Goal: Task Accomplishment & Management: Complete application form

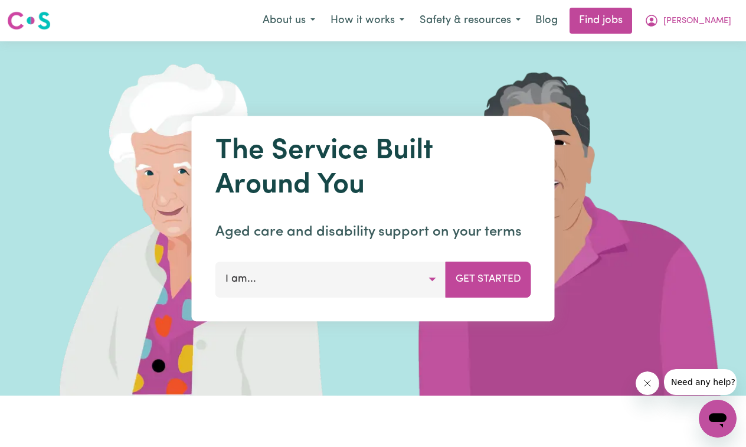
click at [430, 284] on button "I am..." at bounding box center [330, 278] width 231 height 35
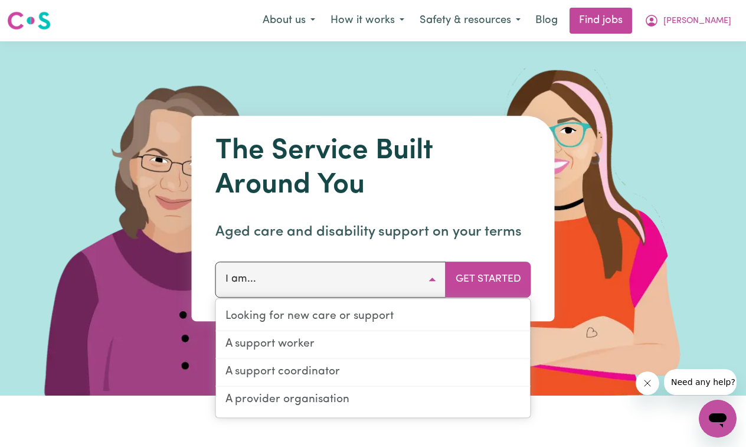
click at [611, 251] on img at bounding box center [570, 218] width 352 height 354
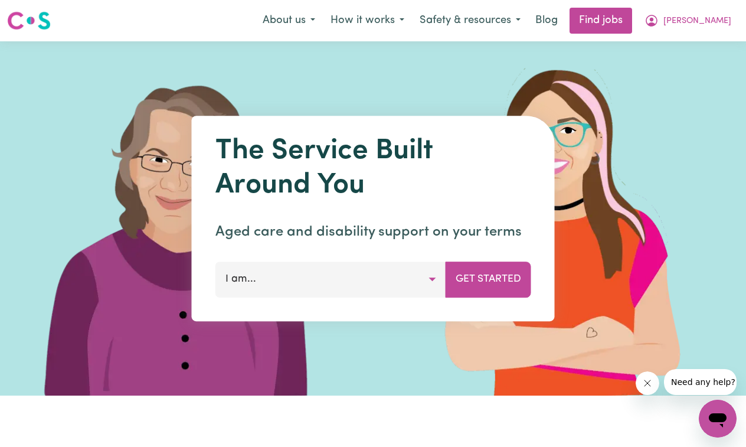
click at [592, 256] on img at bounding box center [570, 218] width 352 height 354
click at [434, 279] on button "I am..." at bounding box center [330, 278] width 231 height 35
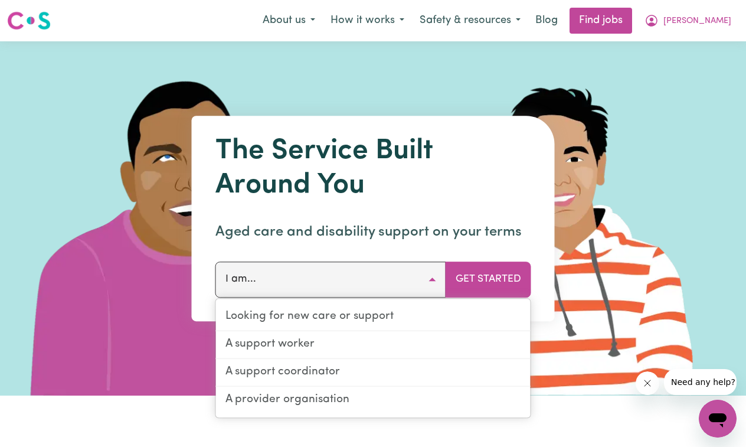
click at [656, 179] on img at bounding box center [570, 218] width 352 height 354
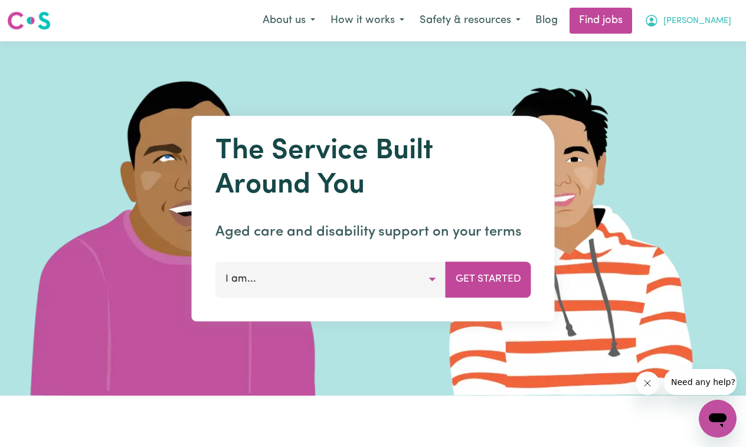
click at [715, 21] on span "[PERSON_NAME]" at bounding box center [697, 21] width 68 height 13
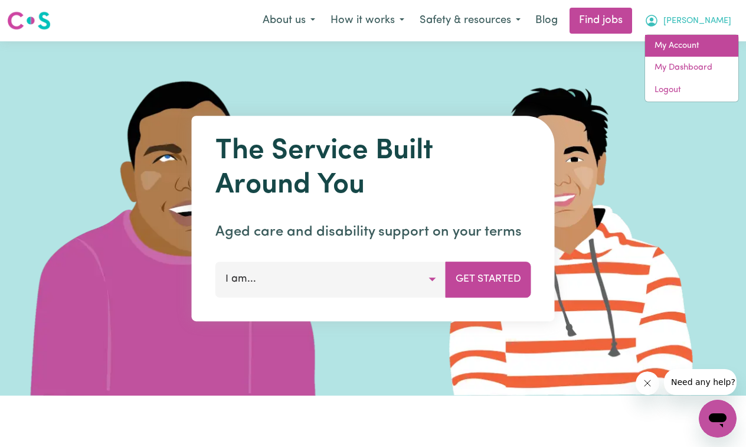
click at [698, 45] on link "My Account" at bounding box center [691, 46] width 93 height 22
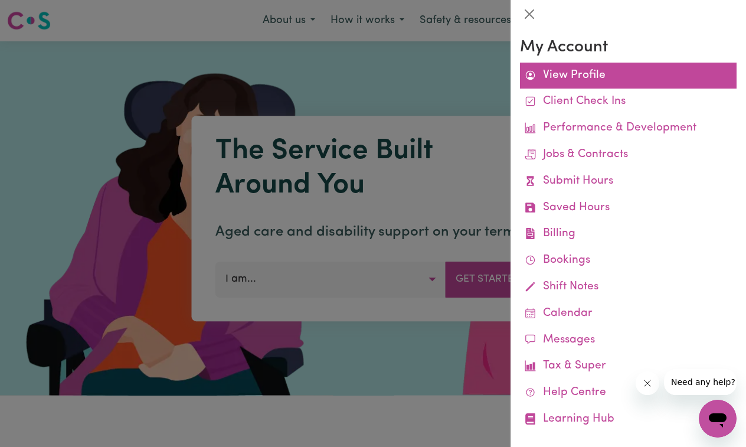
click at [582, 78] on link "View Profile" at bounding box center [628, 76] width 217 height 27
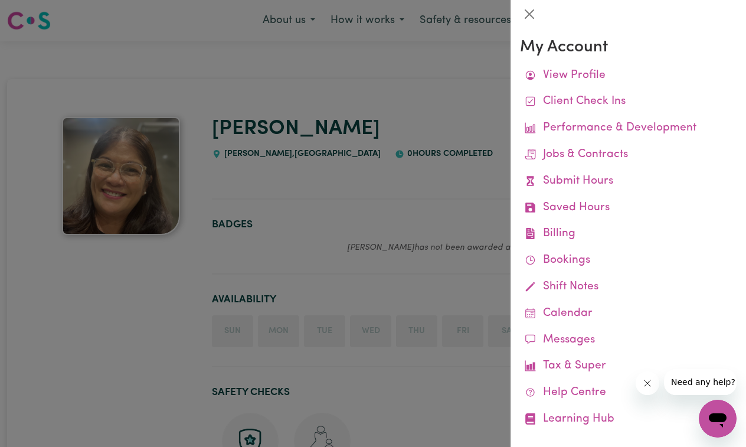
click at [401, 171] on div at bounding box center [373, 223] width 746 height 447
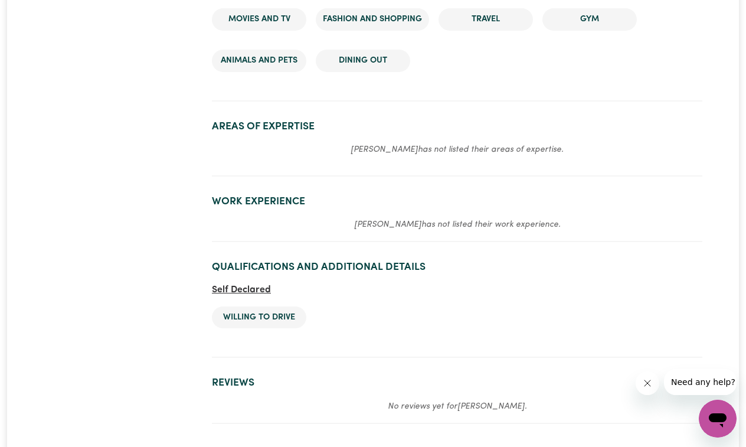
scroll to position [1083, 0]
click at [336, 129] on section "Areas of Expertise [PERSON_NAME] has not listed their areas of expertise." at bounding box center [457, 143] width 490 height 66
click at [261, 195] on h2 "Work Experience" at bounding box center [457, 201] width 490 height 12
click at [279, 195] on h2 "Work Experience" at bounding box center [457, 201] width 490 height 12
click at [394, 210] on section "Work Experience [PERSON_NAME] has not listed their work experience." at bounding box center [457, 213] width 490 height 56
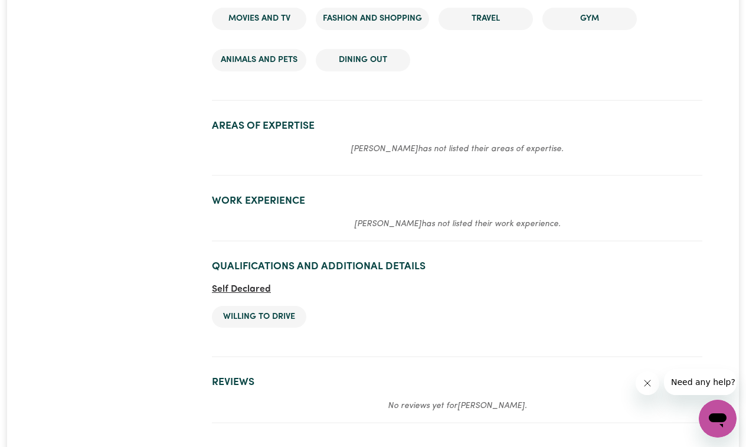
click at [398, 208] on section "Work Experience [PERSON_NAME] has not listed their work experience." at bounding box center [457, 213] width 490 height 56
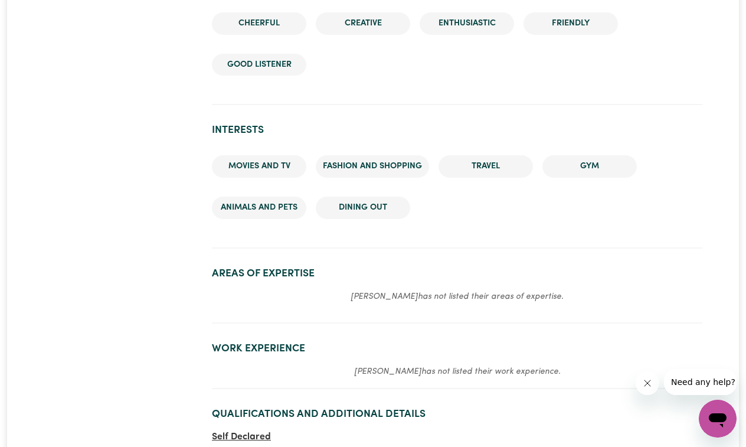
scroll to position [936, 0]
click at [350, 364] on p "[PERSON_NAME] has not listed their work experience." at bounding box center [457, 371] width 490 height 14
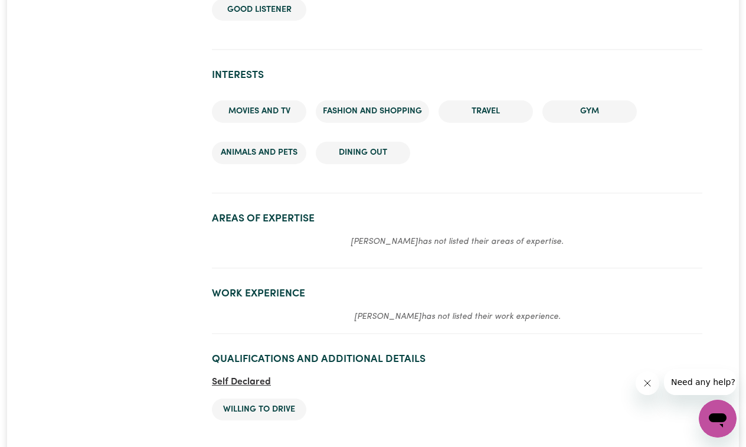
scroll to position [994, 0]
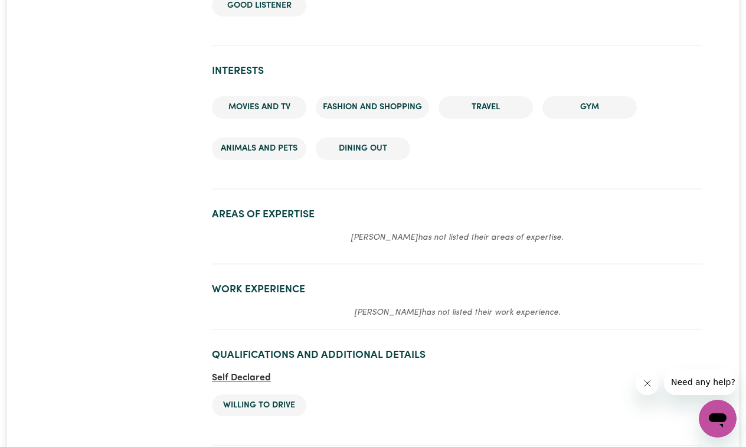
click at [250, 375] on span "Self Declared" at bounding box center [241, 377] width 59 height 9
click at [251, 287] on h2 "Work Experience" at bounding box center [457, 289] width 490 height 12
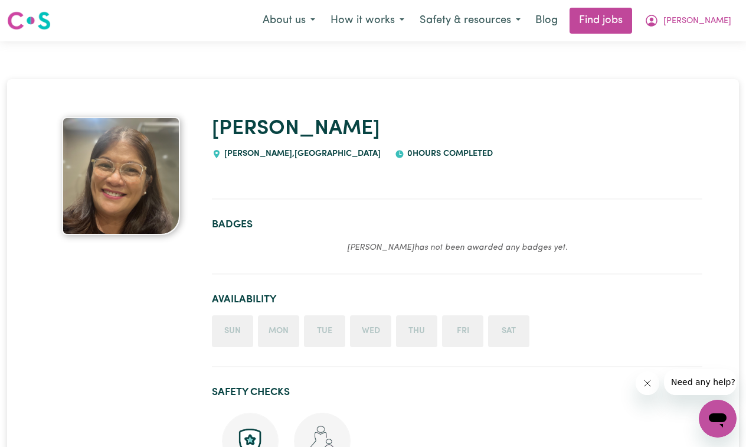
scroll to position [0, 0]
click at [723, 22] on span "[PERSON_NAME]" at bounding box center [697, 21] width 68 height 13
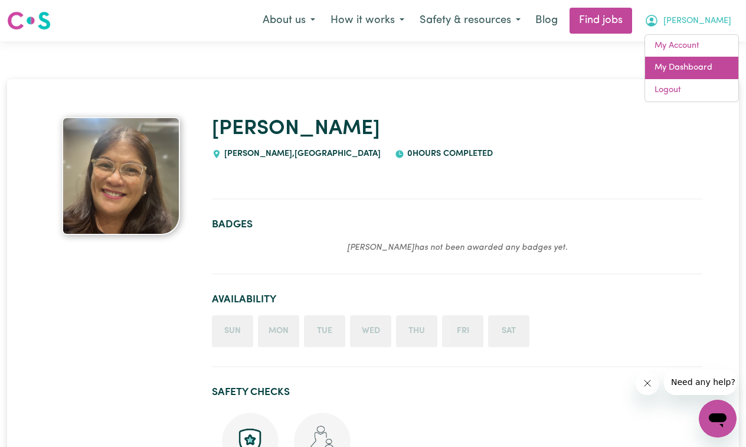
click at [685, 70] on link "My Dashboard" at bounding box center [691, 68] width 93 height 22
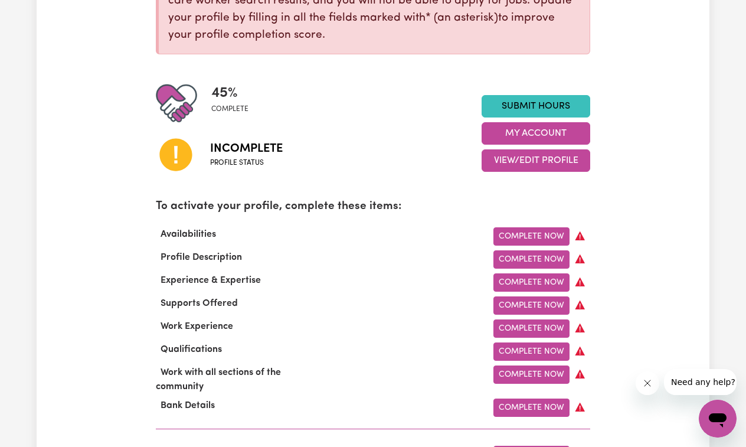
scroll to position [307, 0]
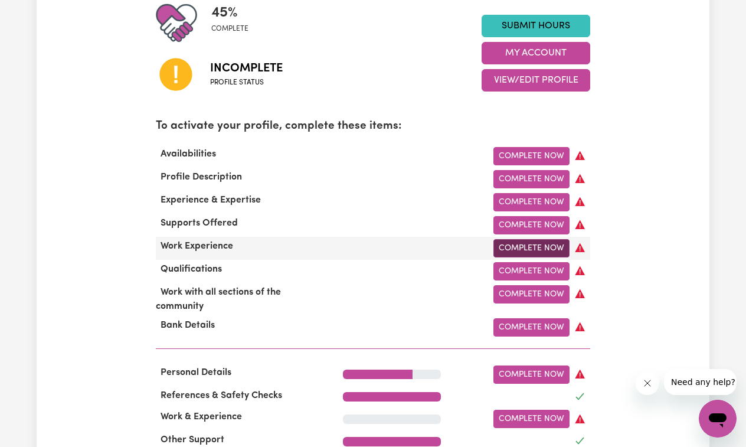
click at [528, 246] on link "Complete Now" at bounding box center [531, 248] width 76 height 18
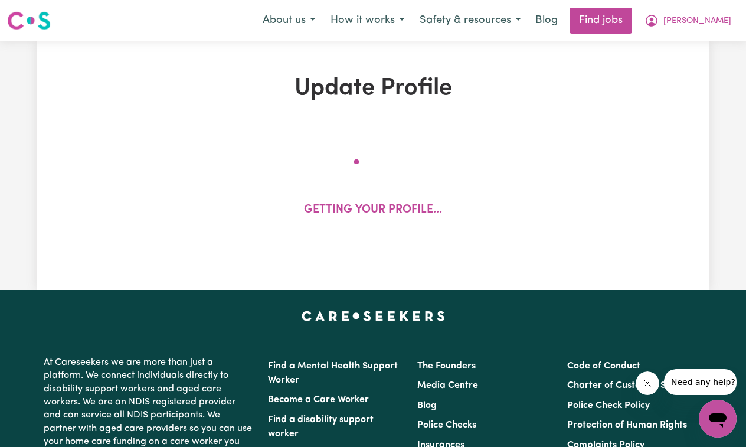
select select "Certificate III (Individual Support)"
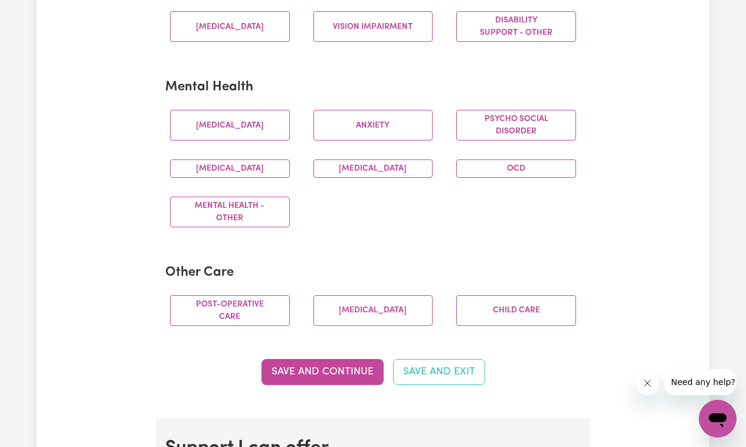
scroll to position [689, 0]
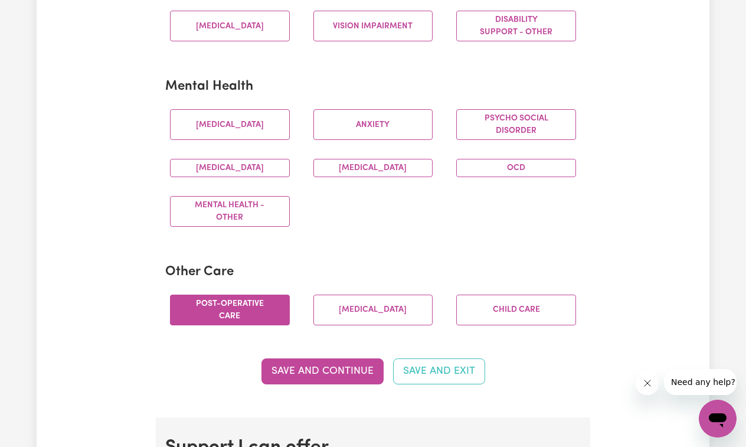
click at [262, 318] on button "Post-operative care" at bounding box center [230, 309] width 120 height 31
click at [357, 320] on button "[MEDICAL_DATA]" at bounding box center [373, 309] width 120 height 31
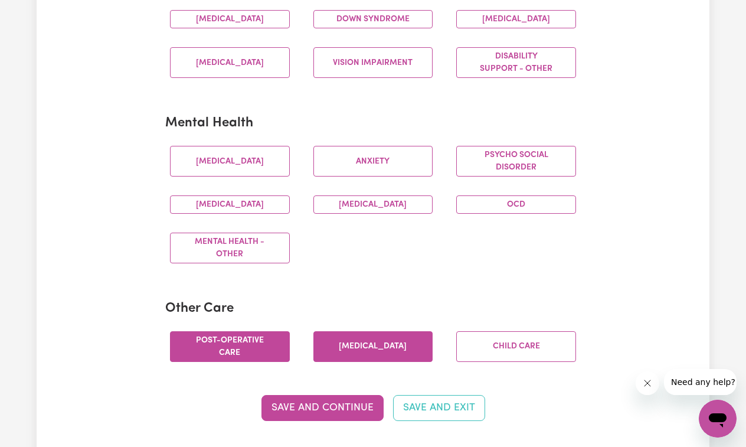
scroll to position [645, 0]
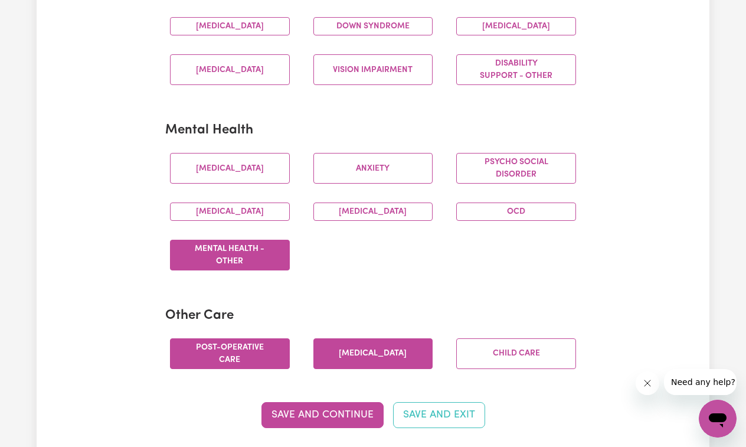
click at [243, 263] on button "Mental Health - Other" at bounding box center [230, 255] width 120 height 31
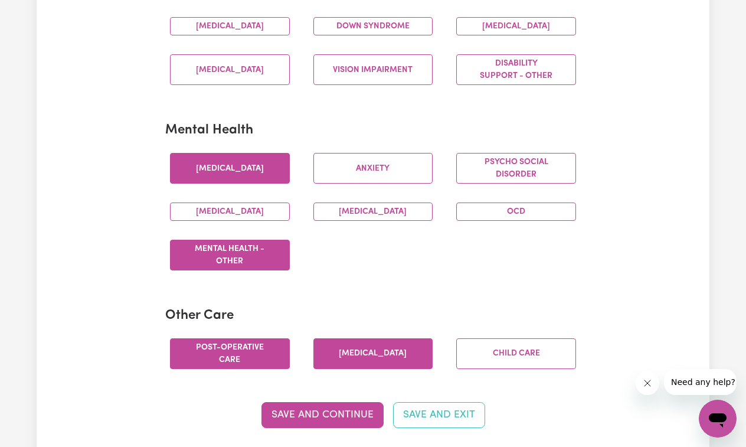
click at [251, 172] on button "[MEDICAL_DATA]" at bounding box center [230, 168] width 120 height 31
click at [364, 173] on button "Anxiety" at bounding box center [373, 168] width 120 height 31
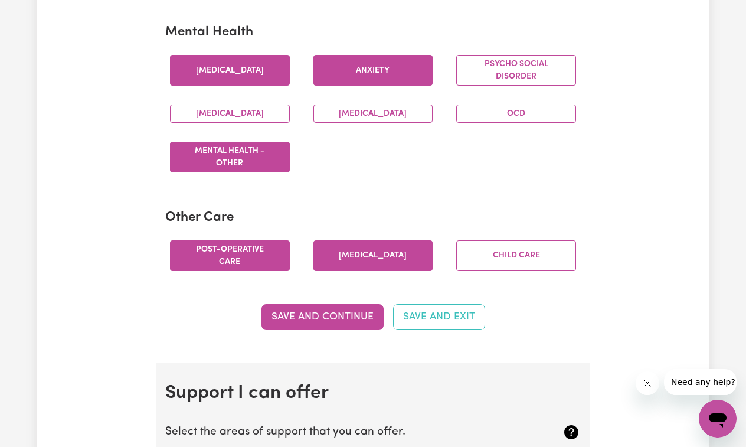
scroll to position [758, 0]
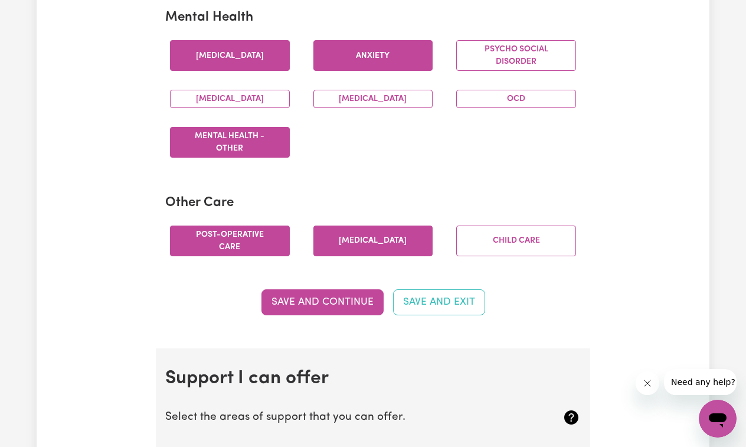
click at [258, 63] on button "[MEDICAL_DATA]" at bounding box center [230, 55] width 120 height 31
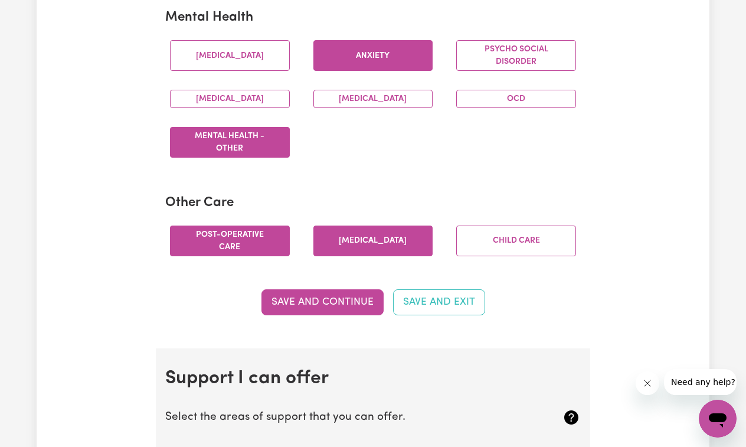
click at [396, 63] on button "Anxiety" at bounding box center [373, 55] width 120 height 31
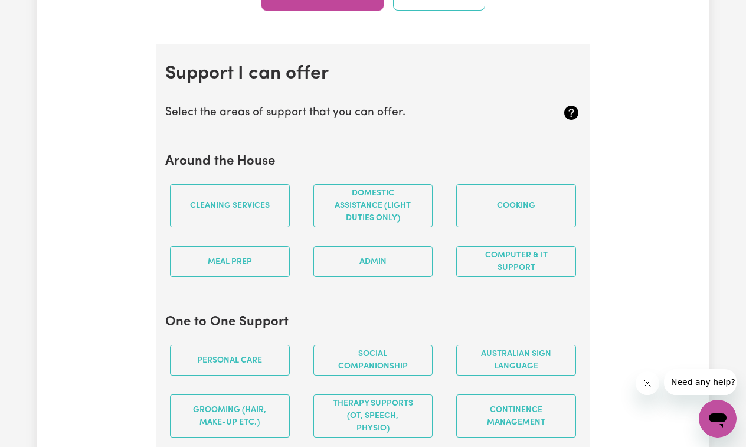
scroll to position [1063, 0]
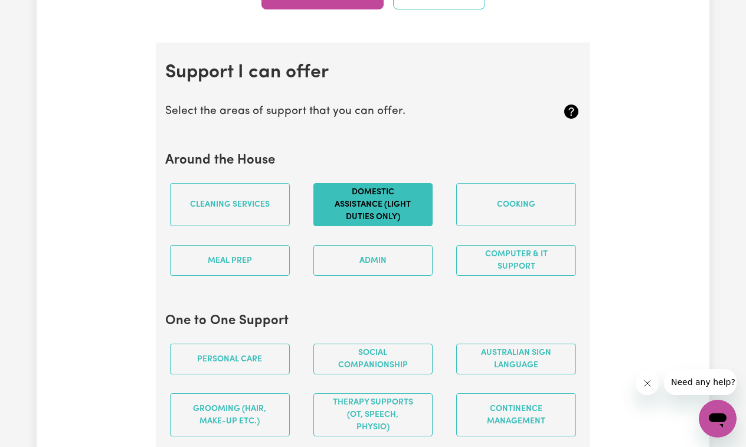
click at [370, 216] on button "Domestic assistance (light duties only)" at bounding box center [373, 204] width 120 height 43
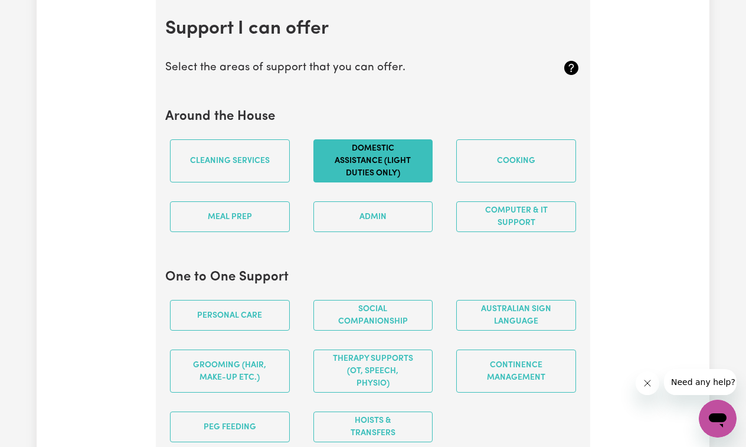
scroll to position [1110, 0]
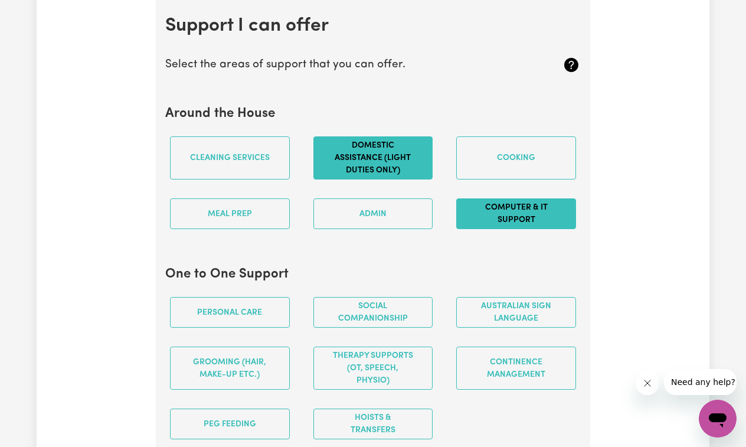
click at [513, 213] on button "Computer & IT Support" at bounding box center [516, 213] width 120 height 31
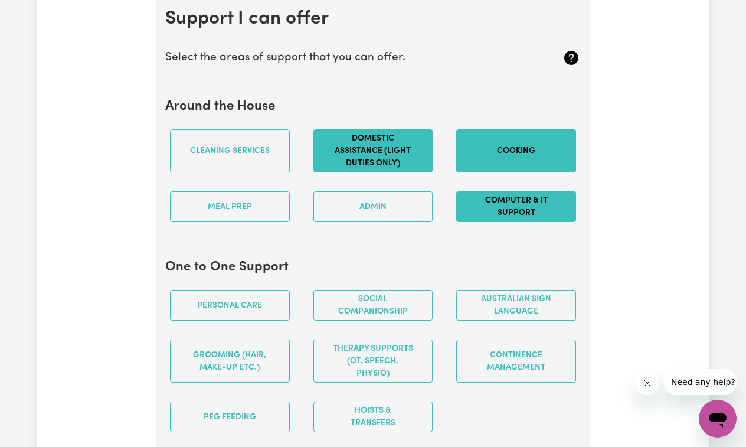
click at [497, 155] on button "Cooking" at bounding box center [516, 150] width 120 height 43
drag, startPoint x: 492, startPoint y: 155, endPoint x: 485, endPoint y: 153, distance: 6.6
click at [489, 153] on button "Cooking" at bounding box center [516, 150] width 120 height 43
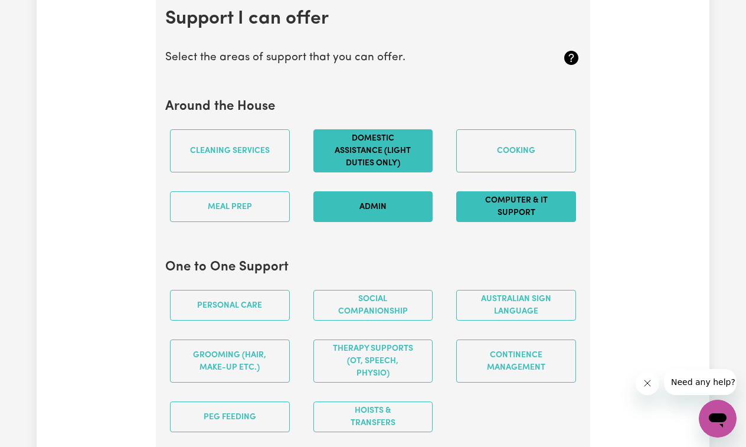
click at [381, 219] on button "Admin" at bounding box center [373, 206] width 120 height 31
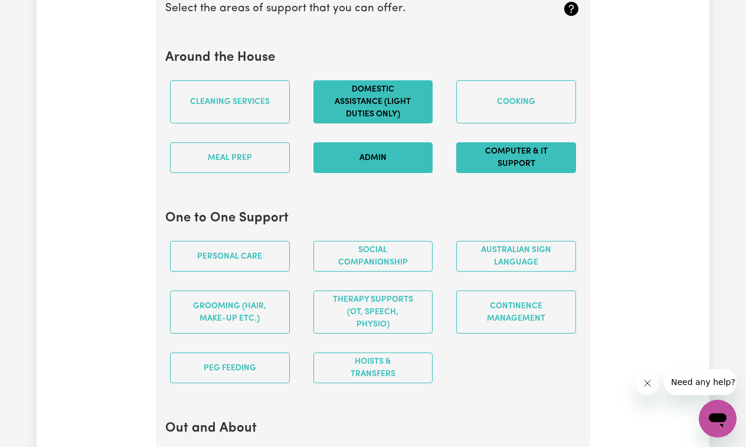
scroll to position [1178, 0]
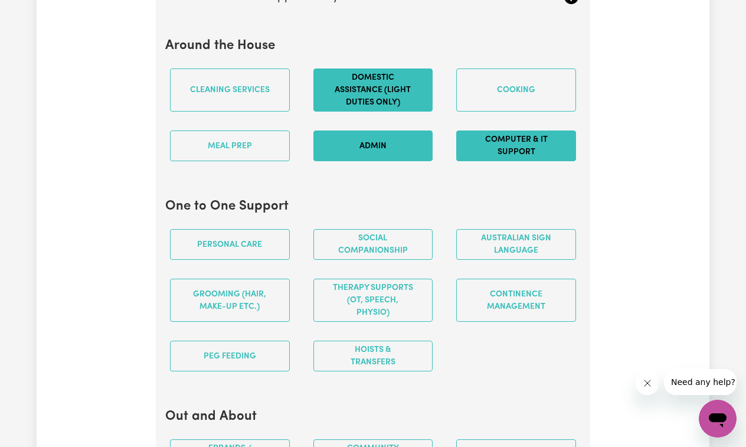
drag, startPoint x: 382, startPoint y: 254, endPoint x: 521, endPoint y: 392, distance: 195.3
click at [521, 390] on section "One to One Support Personal care Social companionship Australian Sign Language …" at bounding box center [372, 289] width 415 height 201
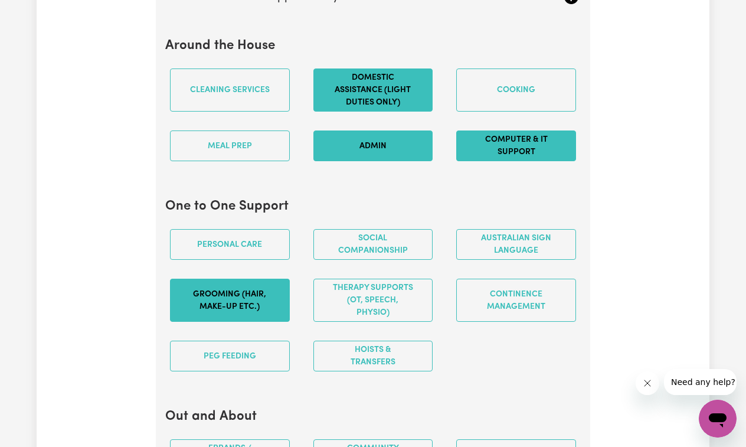
click at [225, 305] on button "Grooming (hair, make-up etc.)" at bounding box center [230, 300] width 120 height 43
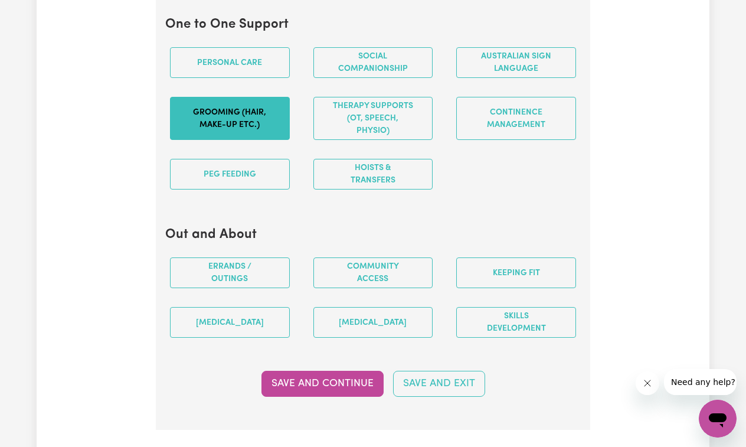
scroll to position [1361, 0]
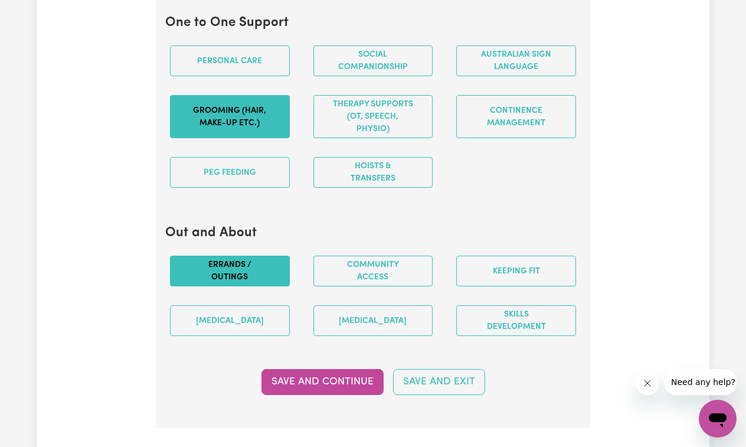
click at [248, 279] on button "Errands / Outings" at bounding box center [230, 271] width 120 height 31
click at [382, 279] on button "Community access" at bounding box center [373, 271] width 120 height 31
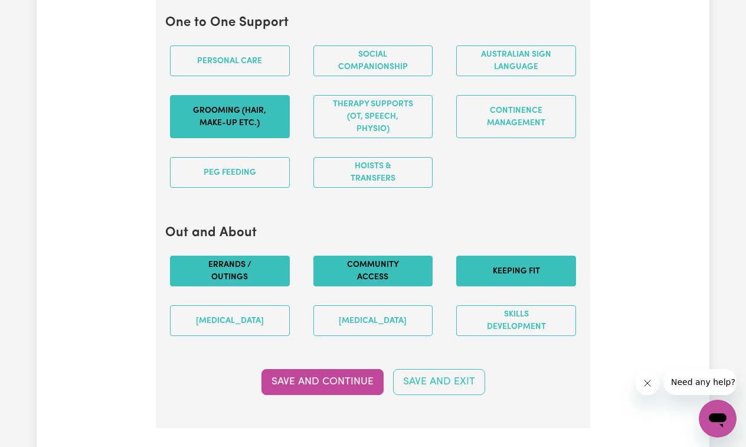
click at [507, 270] on button "Keeping fit" at bounding box center [516, 271] width 120 height 31
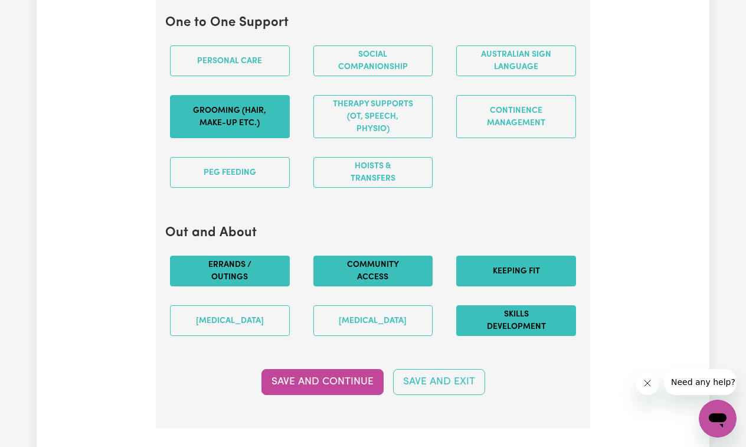
click at [515, 323] on button "Skills Development" at bounding box center [516, 320] width 120 height 31
click at [355, 388] on button "Save and Continue" at bounding box center [322, 382] width 122 height 26
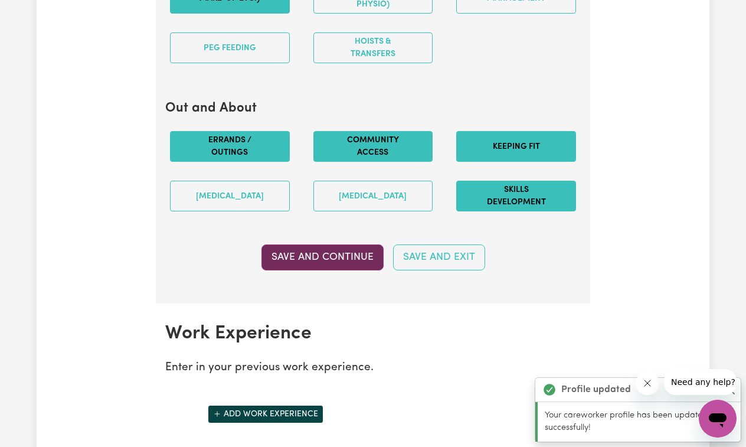
scroll to position [1795, 0]
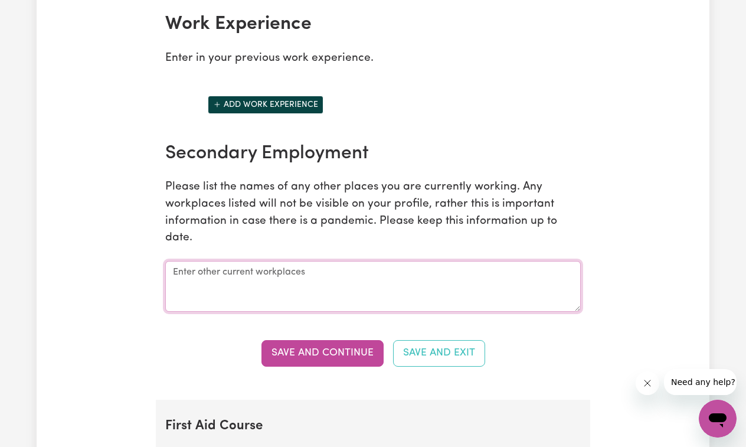
click at [264, 281] on textarea at bounding box center [372, 286] width 415 height 51
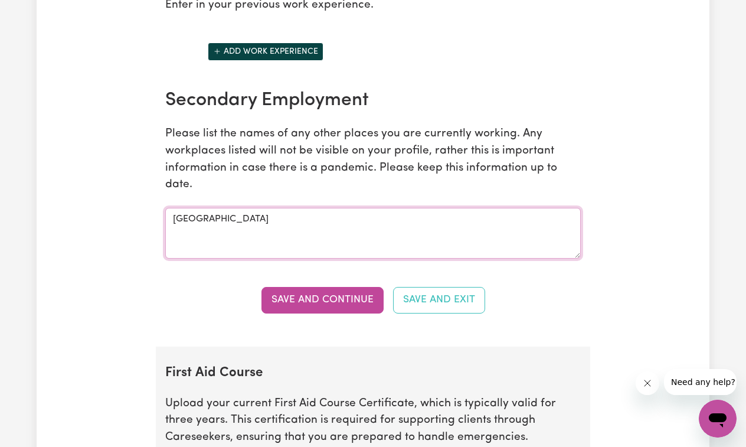
scroll to position [1849, 0]
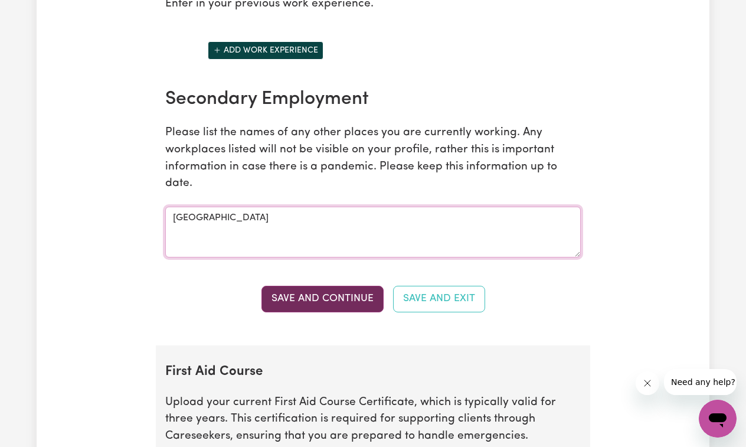
type textarea "[GEOGRAPHIC_DATA]"
click at [302, 299] on button "Save and Continue" at bounding box center [322, 299] width 122 height 26
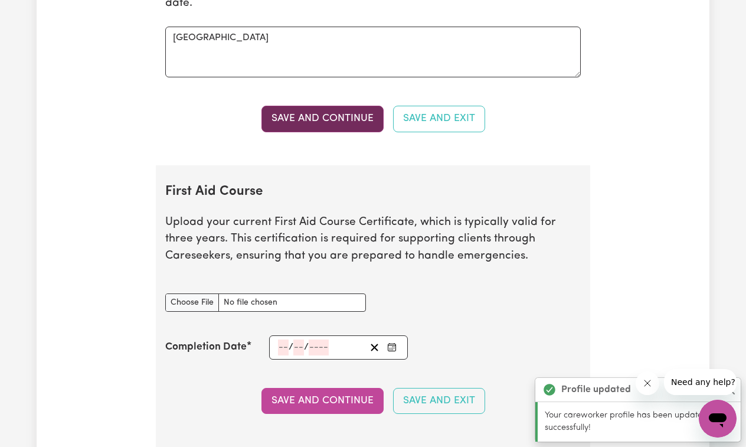
scroll to position [2197, 0]
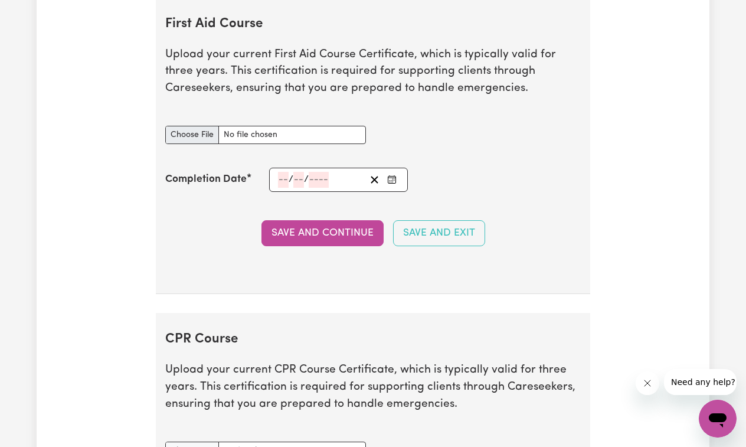
click at [186, 136] on input "First Aid Course document" at bounding box center [265, 135] width 201 height 18
type input "C:\fakepath\Garcia_Maria_Fatima_First Aid Cert.pdf"
click at [277, 184] on div "/ /" at bounding box center [321, 180] width 89 height 16
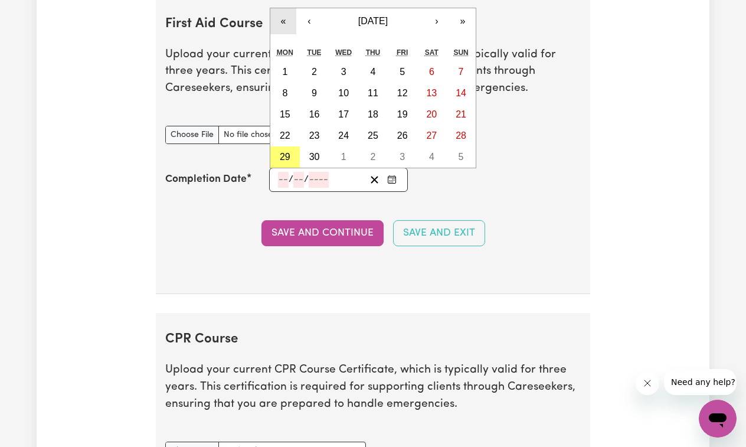
click at [284, 24] on button "«" at bounding box center [283, 21] width 26 height 26
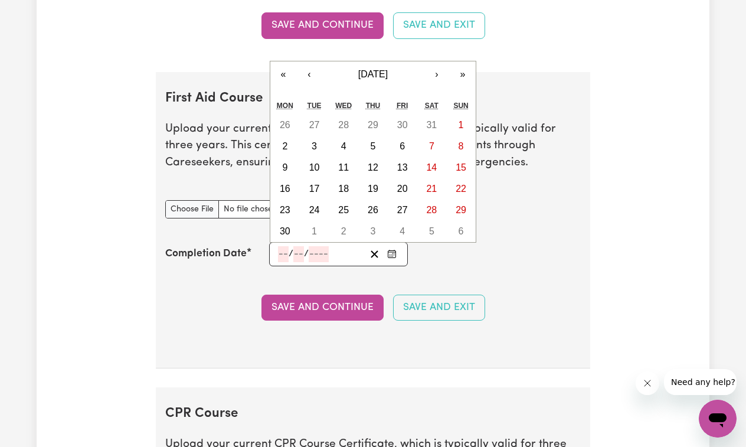
scroll to position [2123, 0]
click at [280, 75] on button "«" at bounding box center [283, 74] width 26 height 26
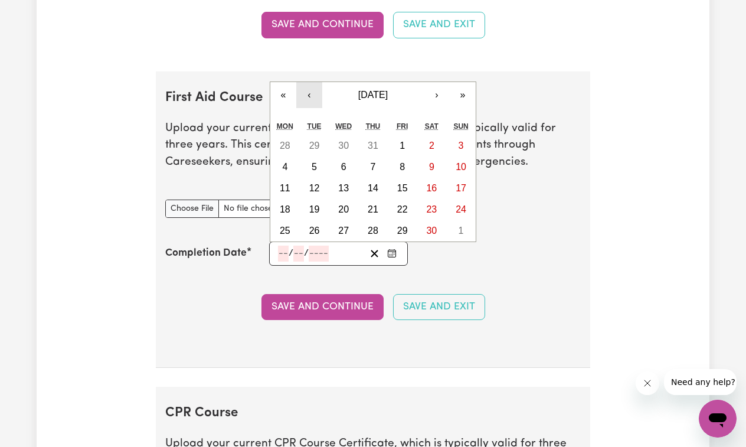
click at [307, 96] on button "‹" at bounding box center [309, 95] width 26 height 26
click at [308, 96] on button "‹" at bounding box center [309, 95] width 26 height 26
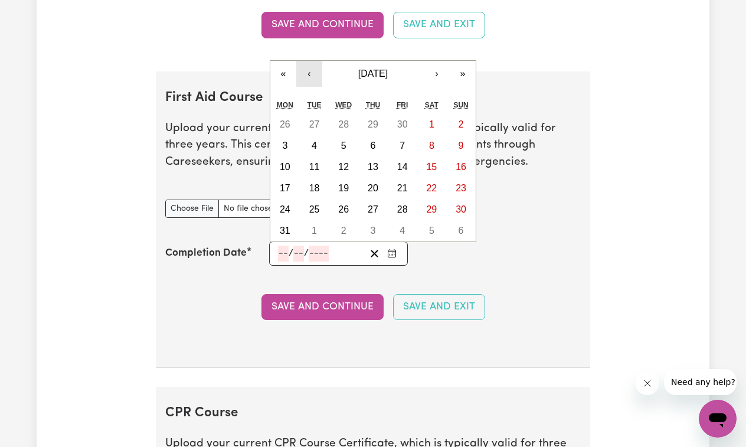
click at [306, 71] on button "‹" at bounding box center [309, 74] width 26 height 26
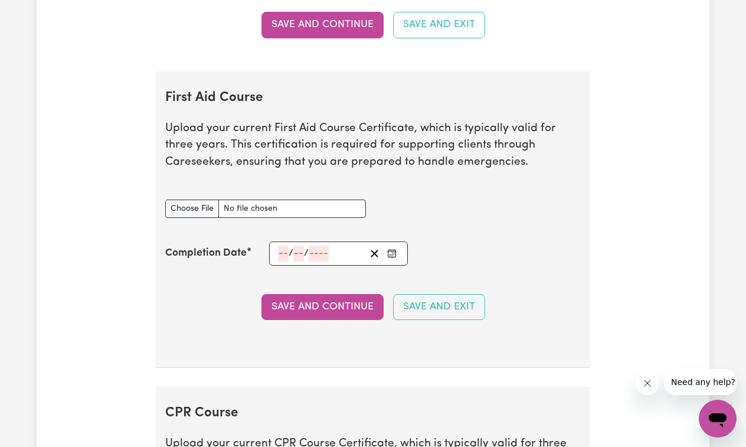
click at [389, 254] on icon "Enter the Completion Date of your First Aid Course" at bounding box center [391, 252] width 9 height 9
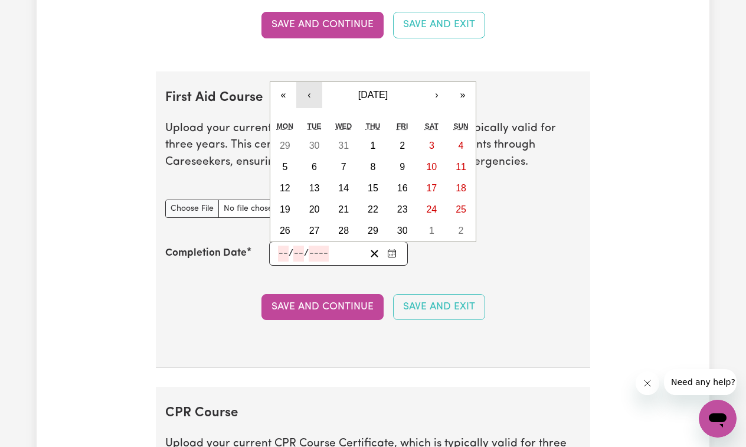
click at [309, 96] on button "‹" at bounding box center [309, 95] width 26 height 26
click at [313, 165] on abbr "7" at bounding box center [314, 167] width 5 height 10
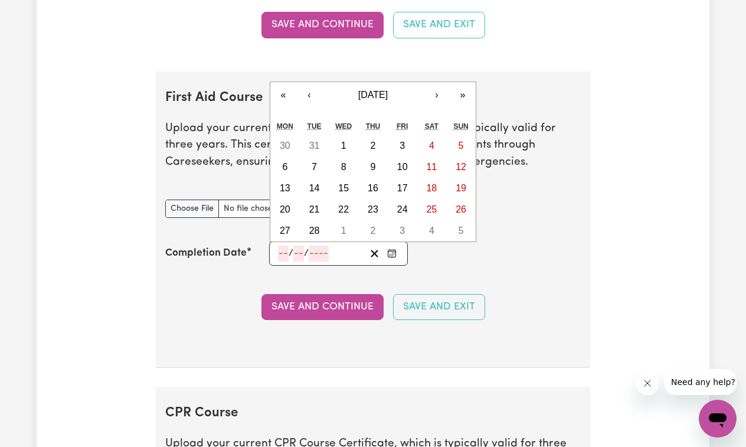
type input "[DATE]"
type input "7"
type input "2"
type input "2023"
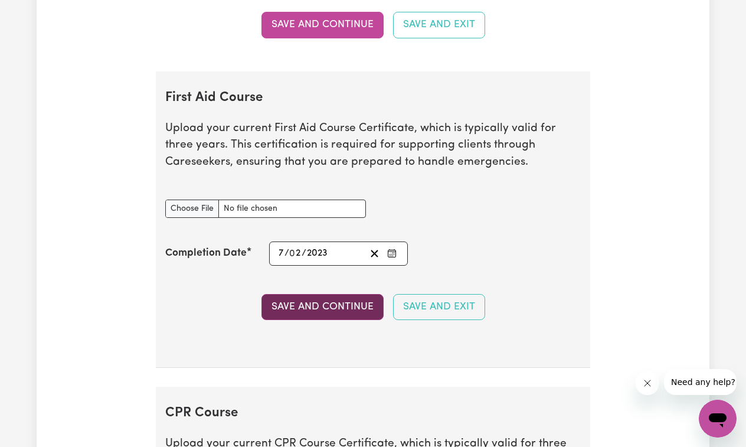
click at [347, 303] on button "Save and Continue" at bounding box center [322, 307] width 122 height 26
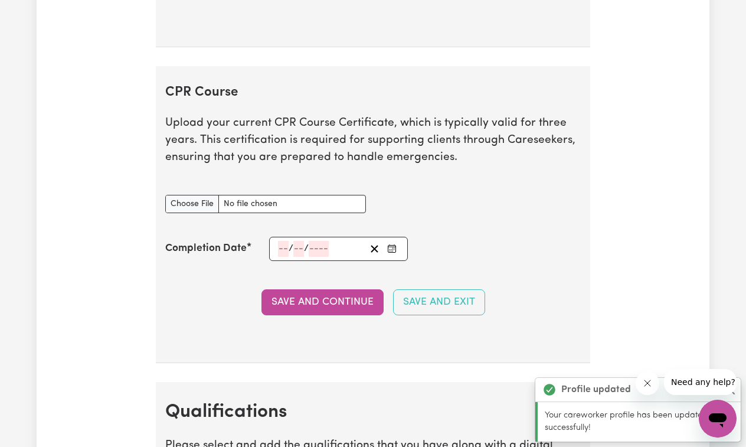
click at [198, 184] on div "CPR Course document" at bounding box center [265, 197] width 201 height 32
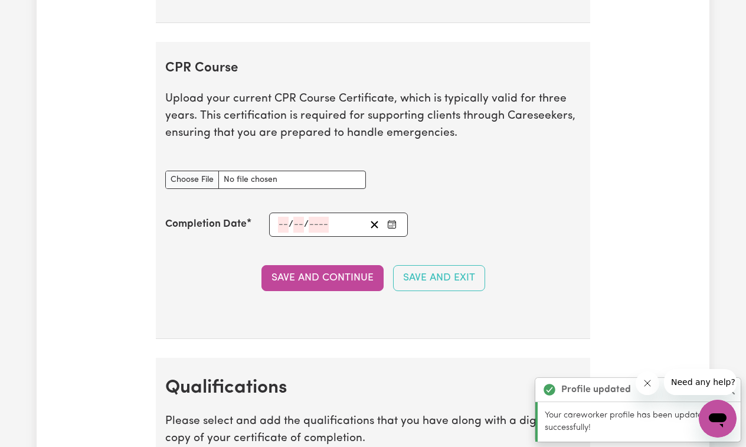
scroll to position [2556, 0]
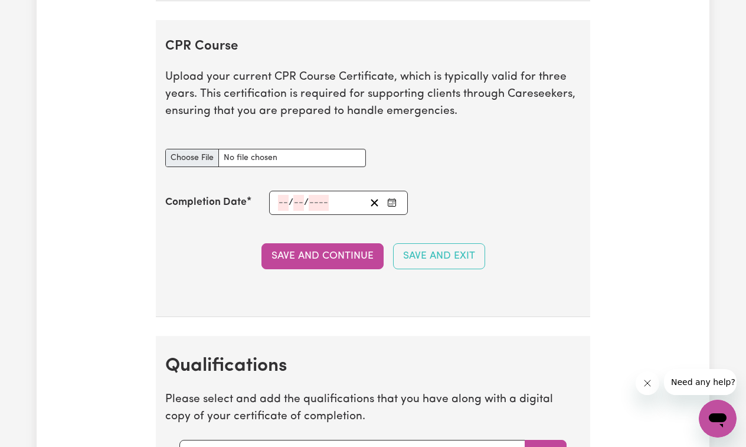
click at [193, 156] on input "CPR Course document" at bounding box center [265, 158] width 201 height 18
type input "C:\fakepath\Garcia_Maria_Fatima_First Aid Cert.pdf"
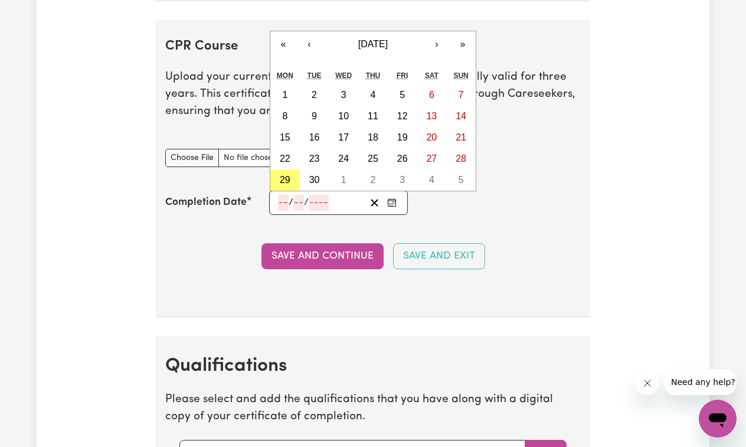
click at [280, 201] on input "number" at bounding box center [283, 203] width 11 height 16
type input "06"
type input "7"
click at [289, 202] on input "06" at bounding box center [284, 203] width 12 height 16
click at [286, 204] on input "06" at bounding box center [284, 203] width 12 height 16
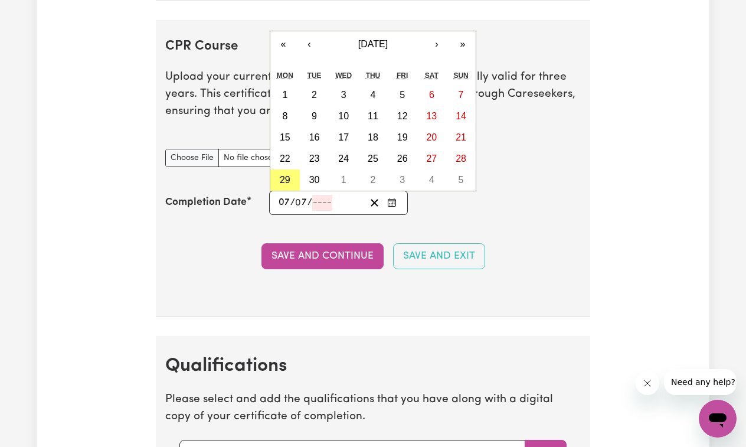
type input "07"
type input "02"
type input "202"
type input "[DATE]"
type input "7"
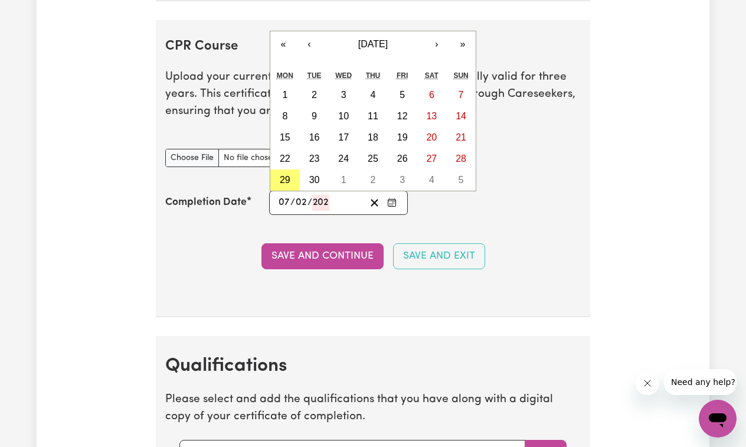
type input "2"
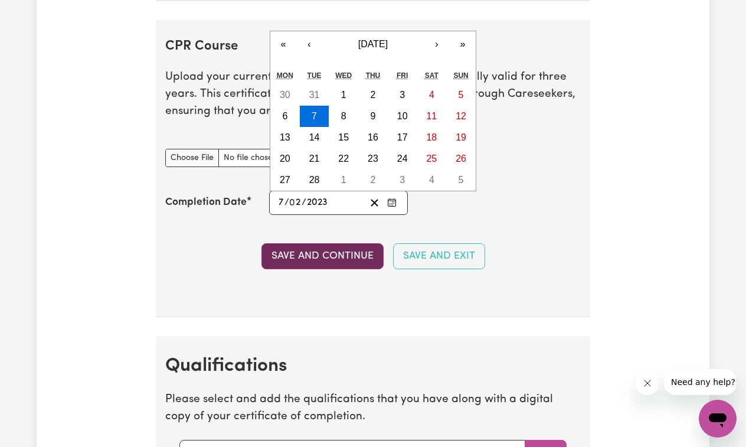
type input "2023"
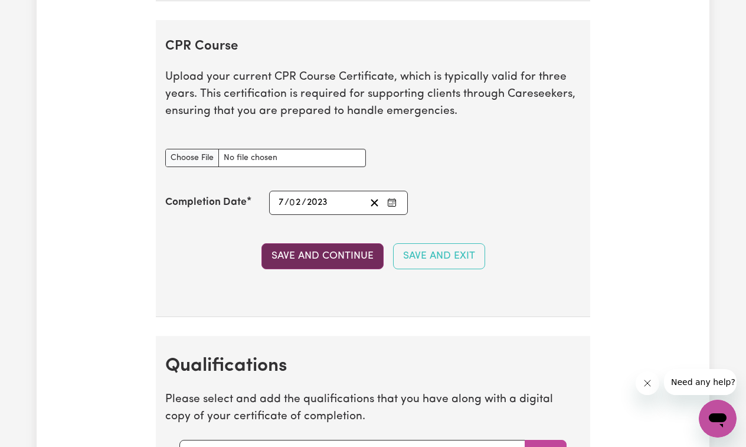
click at [343, 251] on button "Save and Continue" at bounding box center [322, 256] width 122 height 26
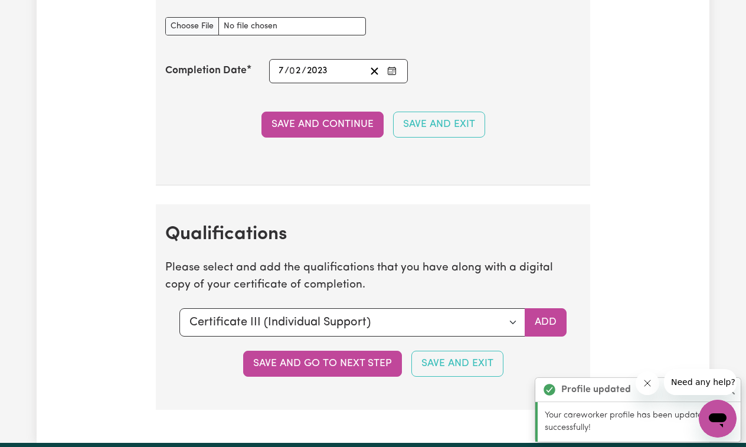
scroll to position [2890, 0]
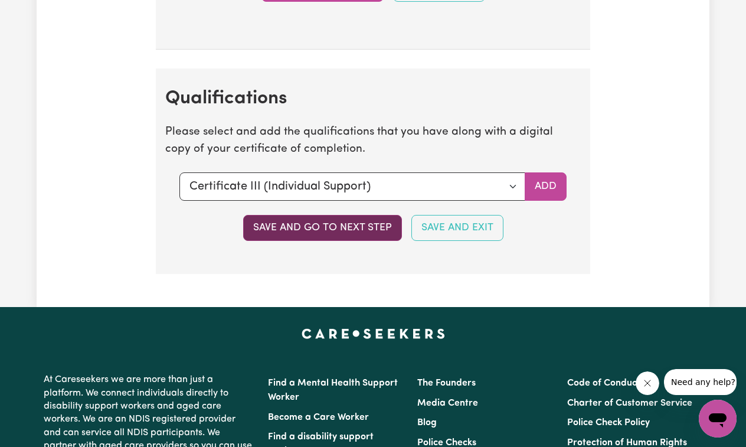
click at [330, 227] on button "Save and go to next step" at bounding box center [322, 228] width 159 height 26
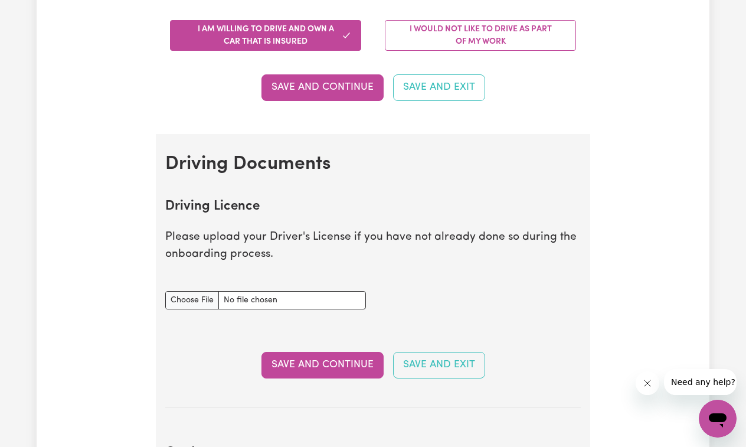
scroll to position [359, 0]
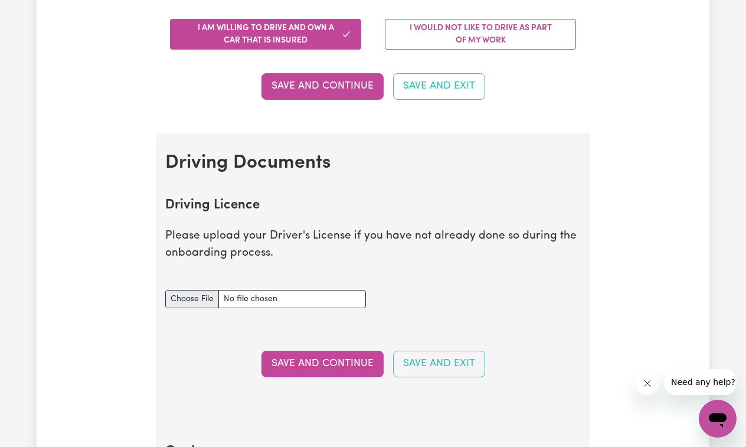
click at [192, 292] on input "Driving Licence document" at bounding box center [265, 299] width 201 height 18
type input "C:\fakepath\tempImagexoiiTu.jpg"
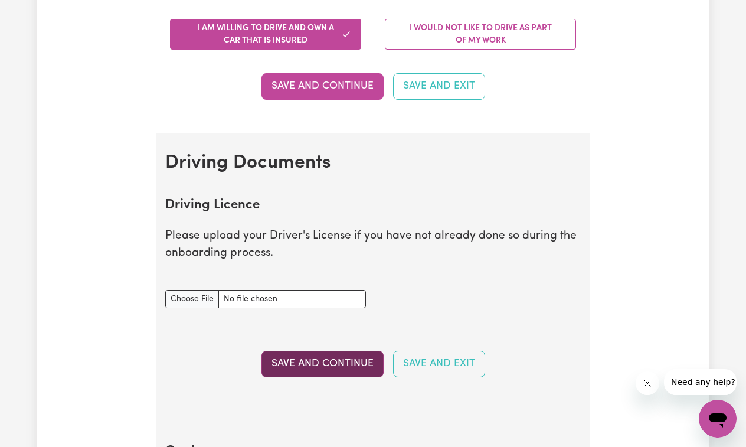
click at [340, 364] on button "Save and Continue" at bounding box center [322, 364] width 122 height 26
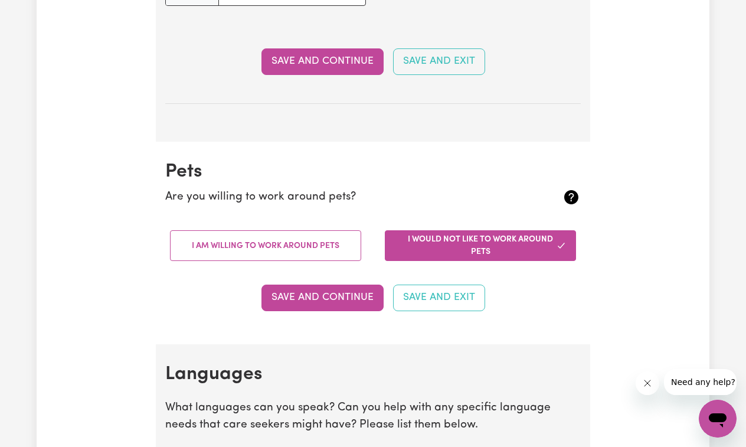
scroll to position [957, 0]
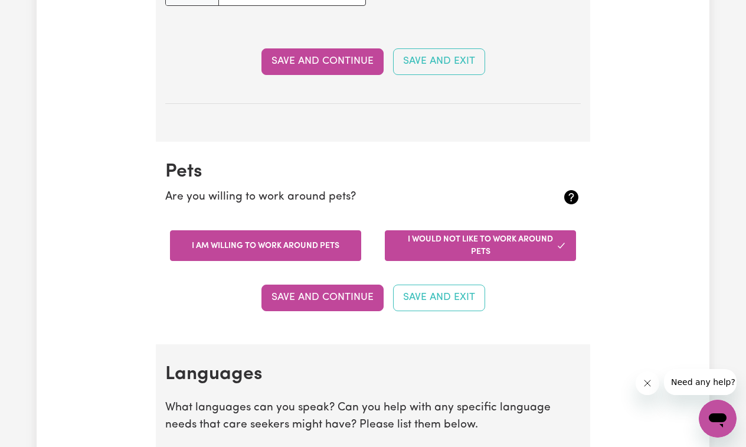
click at [334, 246] on button "I am willing to work around pets" at bounding box center [265, 245] width 191 height 31
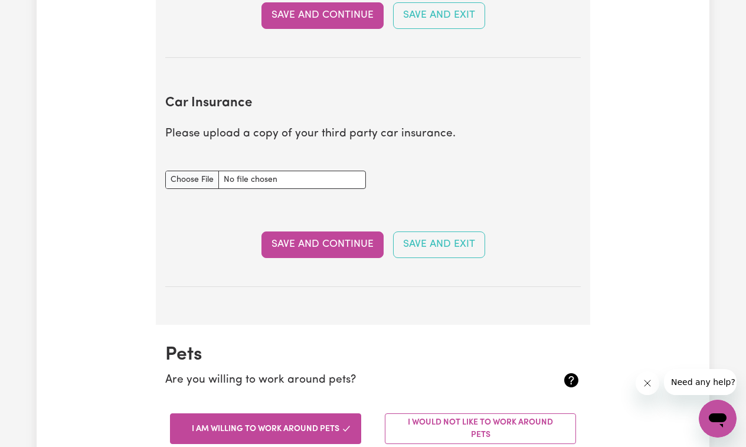
scroll to position [763, 0]
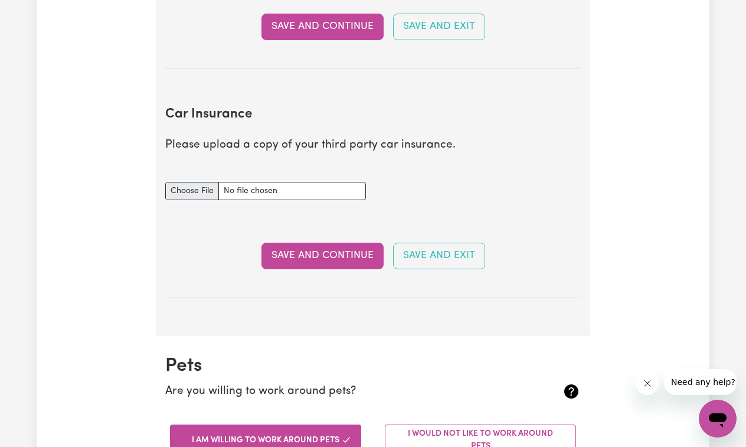
click at [184, 183] on input "Car Insurance document" at bounding box center [265, 191] width 201 height 18
type input "C:\fakepath\NRMA_CERTIFICATE_OF_INSURANCE_MOT768451152_2023103116080121_1.PDF"
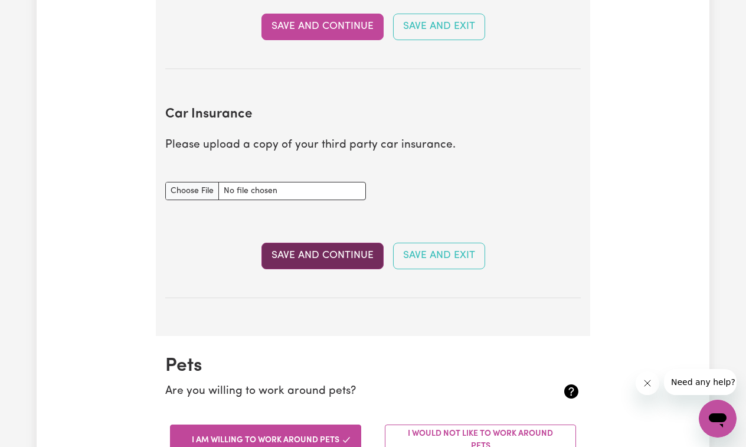
click at [330, 253] on button "Save and Continue" at bounding box center [322, 256] width 122 height 26
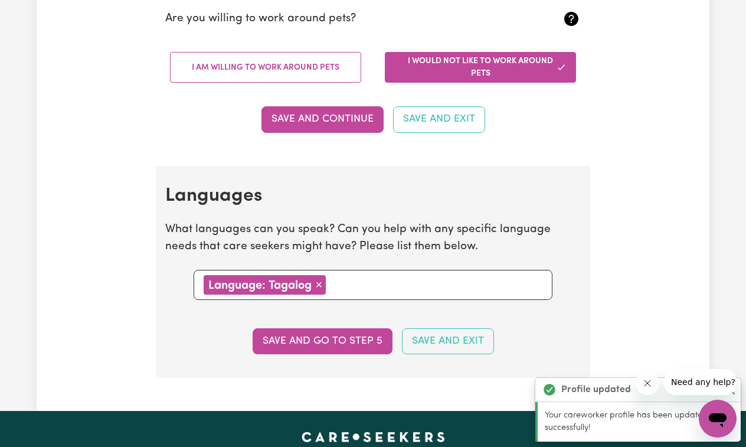
scroll to position [1206, 0]
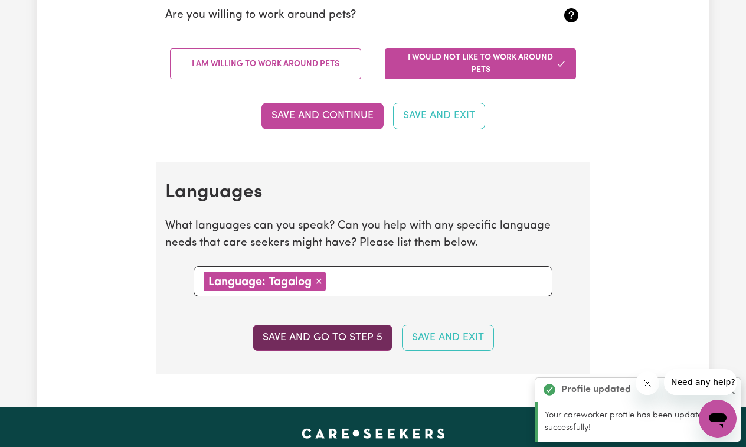
click at [336, 332] on button "Save and go to step 5" at bounding box center [323, 338] width 140 height 26
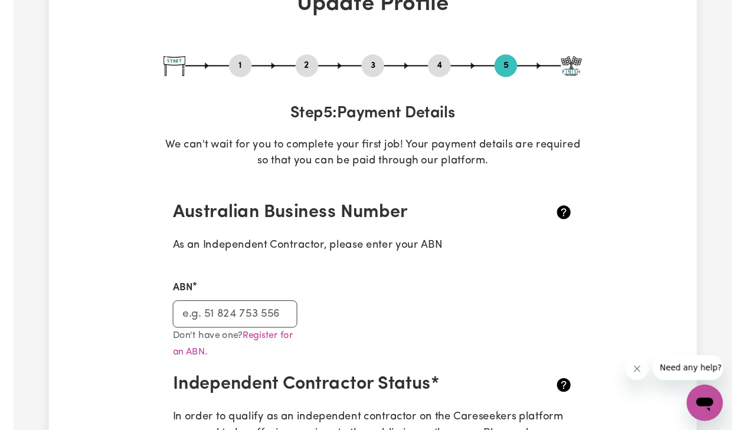
scroll to position [85, 0]
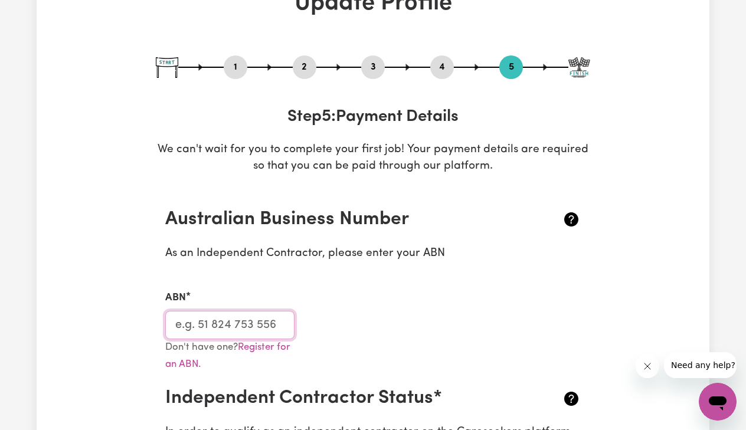
click at [227, 325] on input "ABN" at bounding box center [229, 325] width 129 height 28
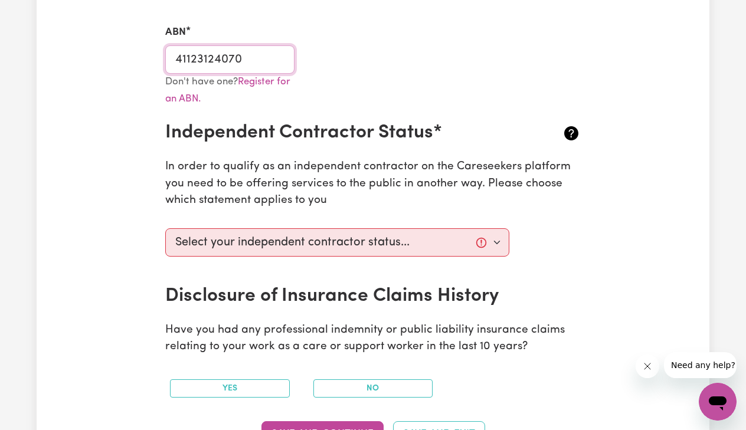
scroll to position [353, 0]
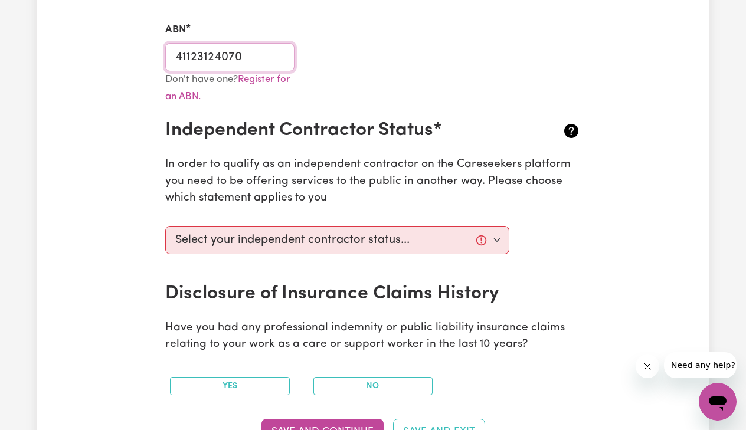
type input "41123124070"
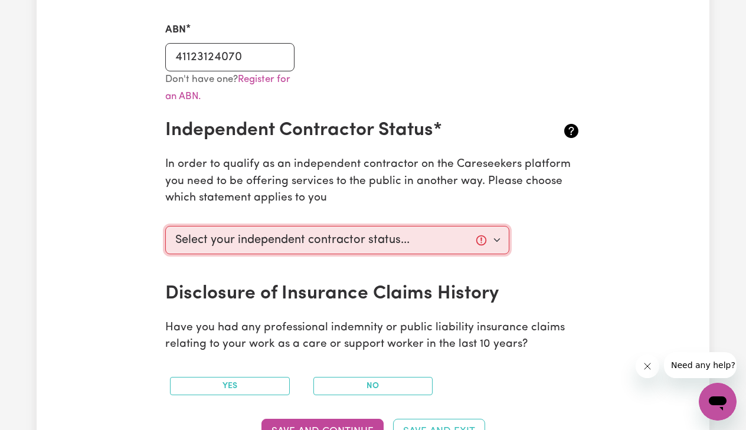
select select "I am providing services by being employed by an organisation"
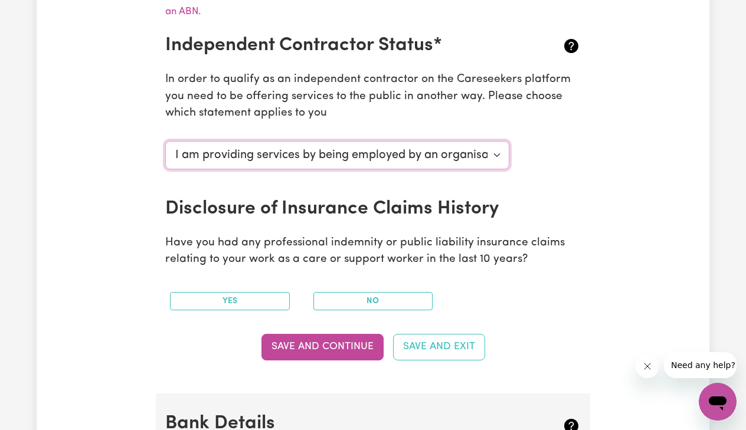
scroll to position [439, 0]
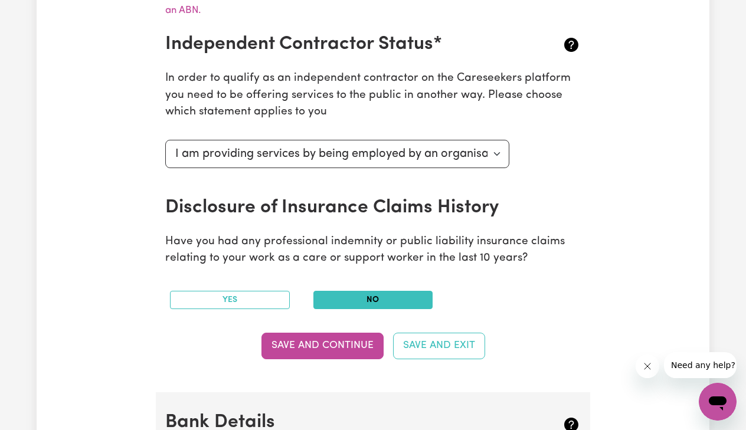
click at [372, 293] on button "No" at bounding box center [373, 300] width 120 height 18
click at [346, 333] on button "Save and Continue" at bounding box center [322, 346] width 122 height 26
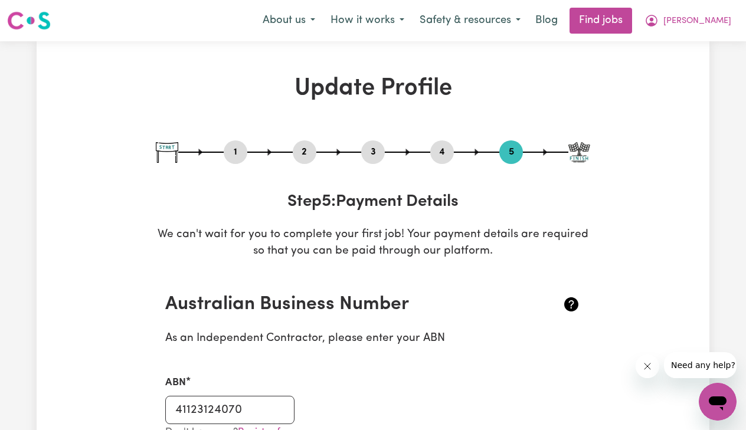
scroll to position [0, 0]
